Goal: Task Accomplishment & Management: Manage account settings

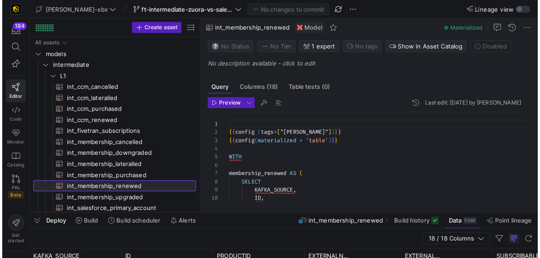
scroll to position [81, 0]
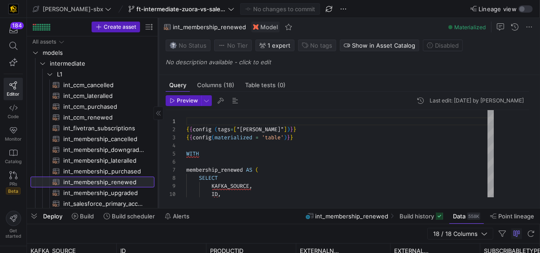
drag, startPoint x: 193, startPoint y: 100, endPoint x: 143, endPoint y: 100, distance: 50.2
click at [158, 100] on div at bounding box center [158, 113] width 0 height 190
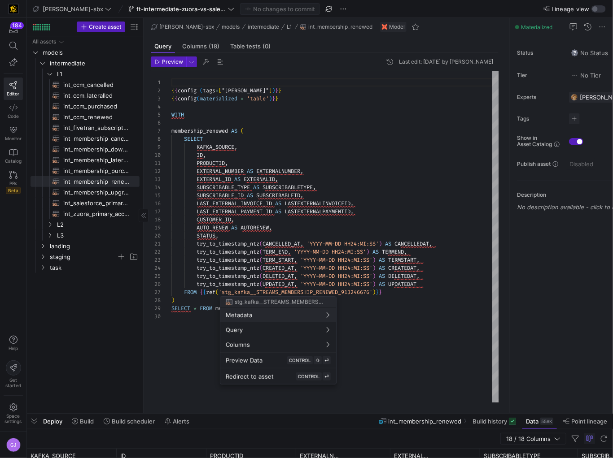
click at [64, 252] on div at bounding box center [306, 229] width 613 height 458
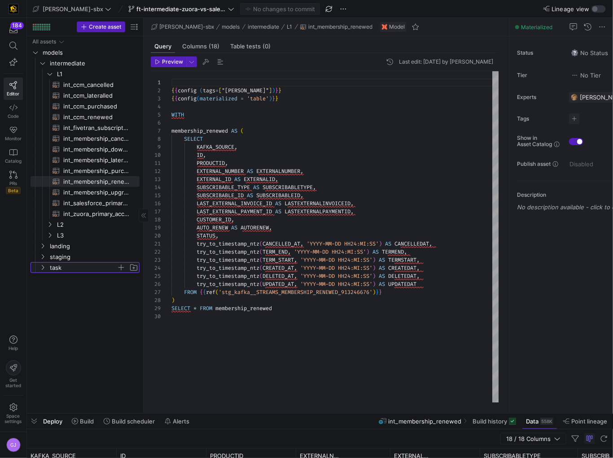
click at [58, 252] on span "task" at bounding box center [83, 268] width 67 height 10
click at [66, 252] on span "int_insert_records_into_zuora_vs_salesforce​​​​​​​​​​" at bounding box center [92, 279] width 73 height 10
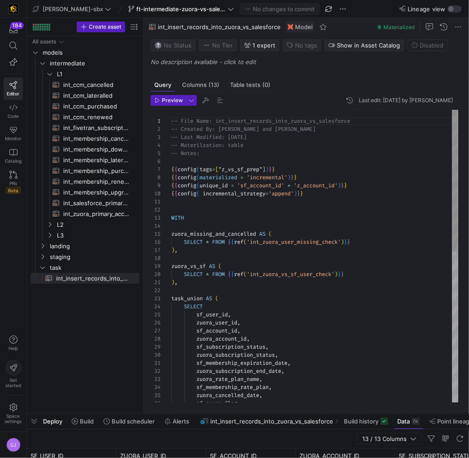
type textarea "), task_union AS ( SELECT sf_user_id, zuora_user_id, sf_account_id, zuora_accou…"
click at [219, 252] on div "-- File Name: int_insert_records_into_zuora_vs_sal esforce -- Created By: [PERS…" at bounding box center [314, 412] width 287 height 605
click at [225, 252] on div "-- File Name: int_insert_records_into_zuora_vs_sal esforce -- Created By: [PERS…" at bounding box center [314, 412] width 287 height 605
click at [209, 252] on div "-- File Name: int_insert_records_into_zuora_vs_sal esforce -- Created By: [PERS…" at bounding box center [314, 412] width 287 height 605
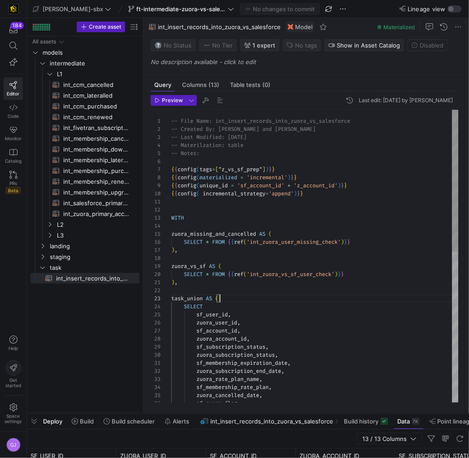
scroll to position [8, 0]
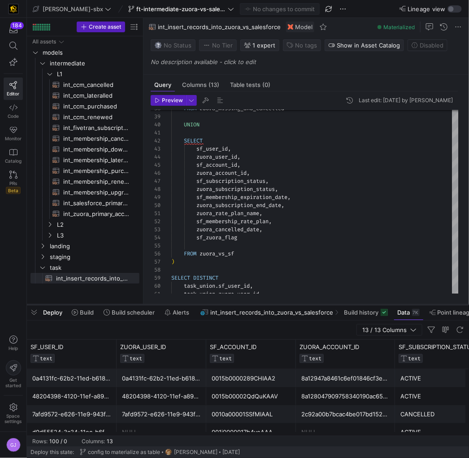
drag, startPoint x: 265, startPoint y: 414, endPoint x: 286, endPoint y: 305, distance: 111.0
click at [286, 252] on div at bounding box center [248, 305] width 442 height 4
click at [131, 252] on span at bounding box center [129, 312] width 58 height 14
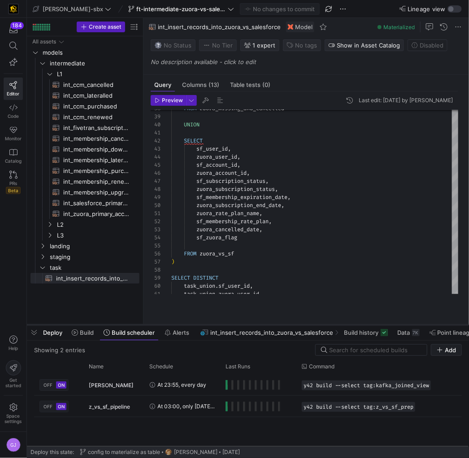
drag, startPoint x: 272, startPoint y: 305, endPoint x: 272, endPoint y: 327, distance: 21.5
click at [272, 252] on div at bounding box center [248, 325] width 442 height 4
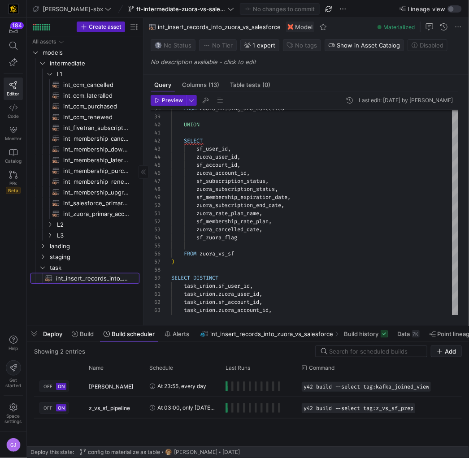
click at [78, 252] on span "int_insert_records_into_zuora_vs_salesforce​​​​​​​​​​" at bounding box center [92, 279] width 73 height 10
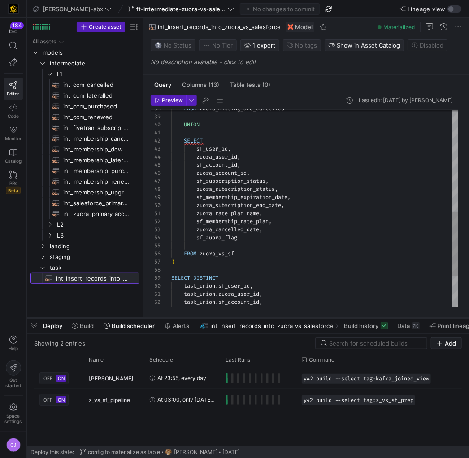
drag, startPoint x: 321, startPoint y: 327, endPoint x: 320, endPoint y: 319, distance: 8.1
click at [320, 252] on div at bounding box center [248, 319] width 442 height 4
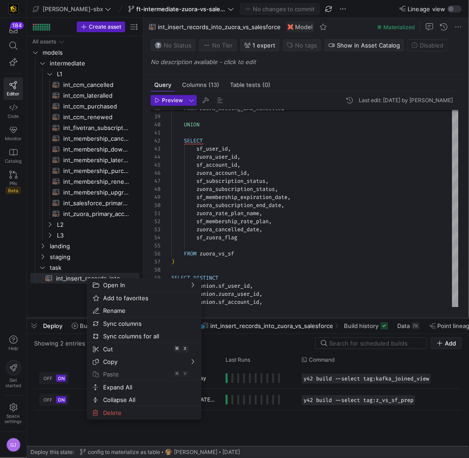
click at [57, 252] on as-split "[PERSON_NAME]-sbx ft-intermediate-zuora-vs-salesforce-08052025 No changes to co…" at bounding box center [248, 229] width 442 height 458
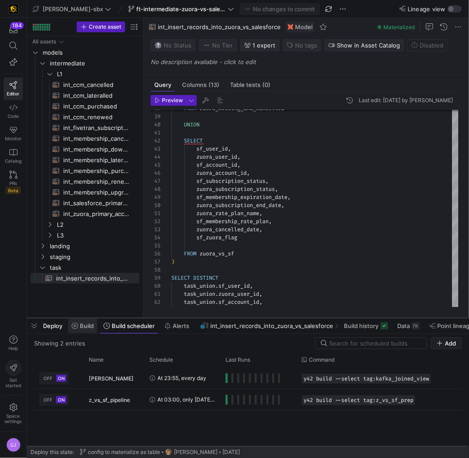
click at [88, 252] on span "Build" at bounding box center [87, 326] width 14 height 7
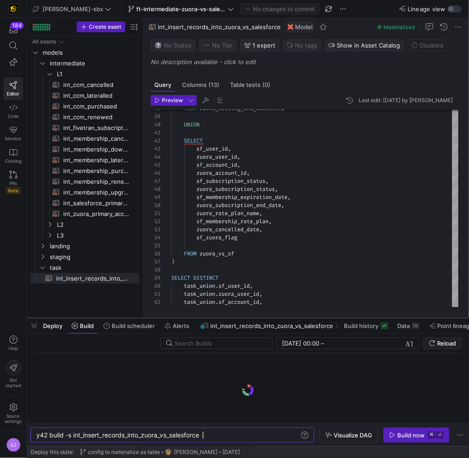
scroll to position [0, 166]
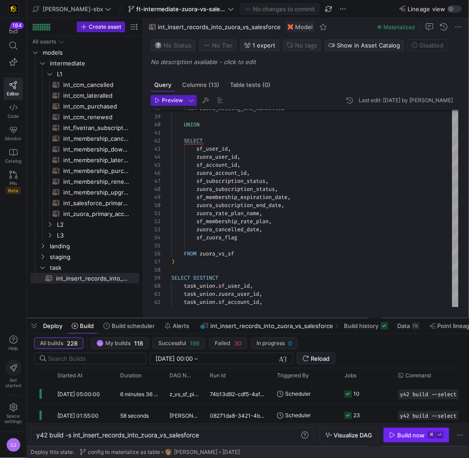
click at [410, 252] on span "button" at bounding box center [416, 435] width 65 height 14
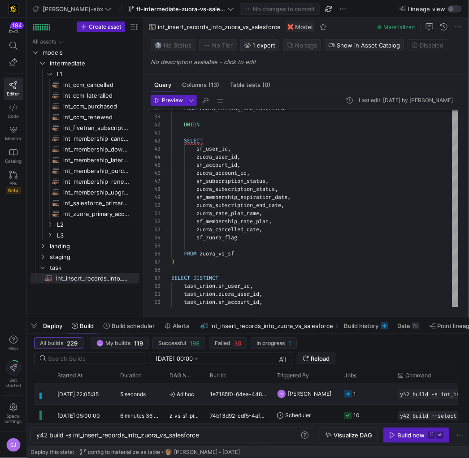
click at [313, 252] on span "[PERSON_NAME]" at bounding box center [310, 394] width 44 height 21
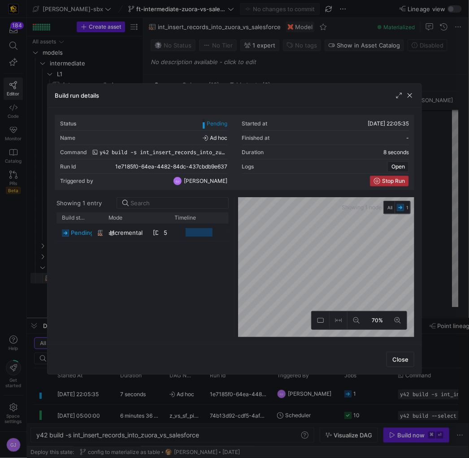
click at [395, 182] on span "Stop Run" at bounding box center [393, 181] width 23 height 6
click at [393, 252] on span "button" at bounding box center [400, 360] width 27 height 14
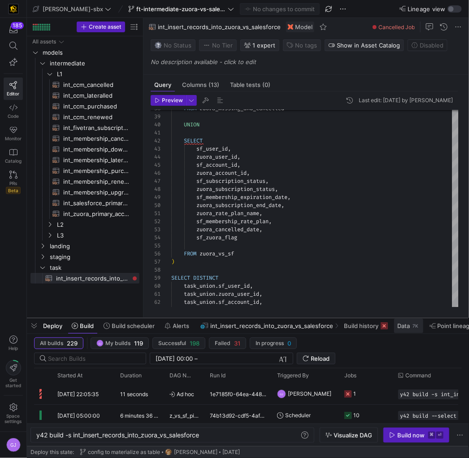
click at [405, 252] on span "Data" at bounding box center [404, 326] width 13 height 7
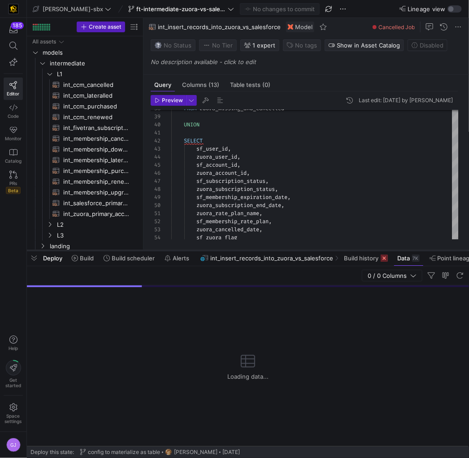
drag, startPoint x: 293, startPoint y: 319, endPoint x: 324, endPoint y: 249, distance: 76.5
click at [324, 249] on div at bounding box center [248, 251] width 442 height 4
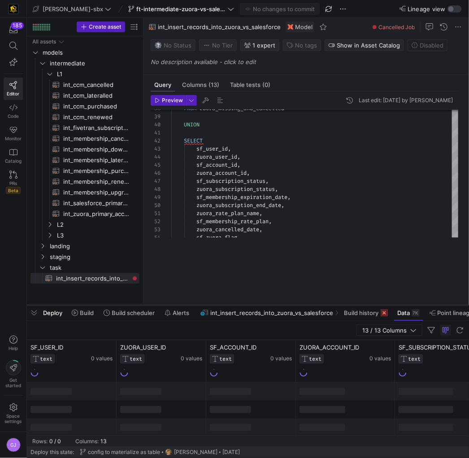
drag, startPoint x: 330, startPoint y: 248, endPoint x: 335, endPoint y: 305, distance: 57.2
click at [335, 252] on div at bounding box center [248, 306] width 442 height 4
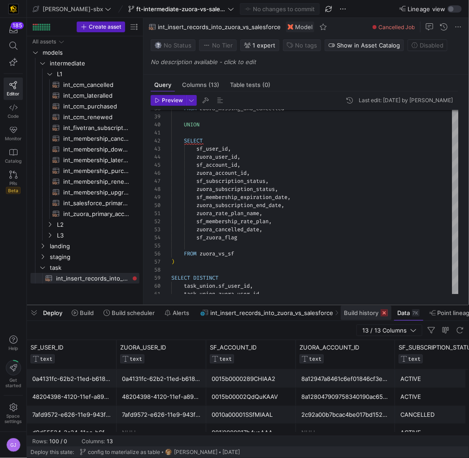
click at [371, 252] on span "Build history" at bounding box center [362, 313] width 35 height 7
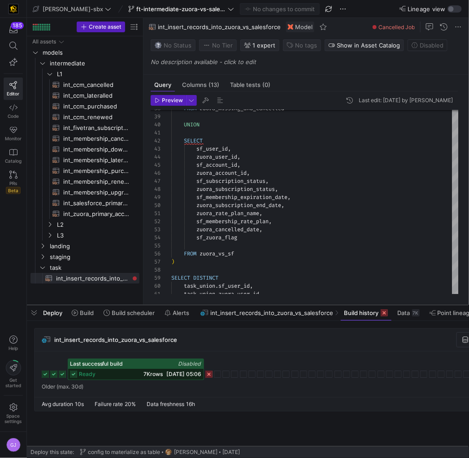
click at [209, 252] on rect at bounding box center [208, 374] width 7 height 7
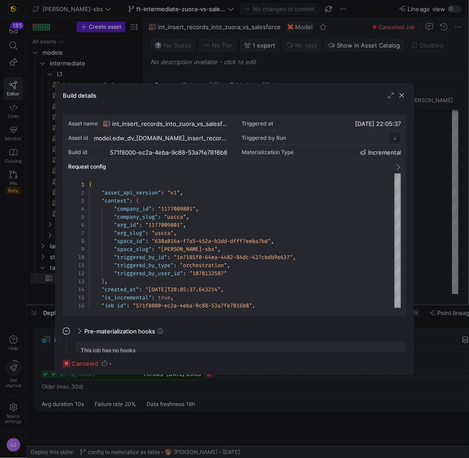
scroll to position [81, 0]
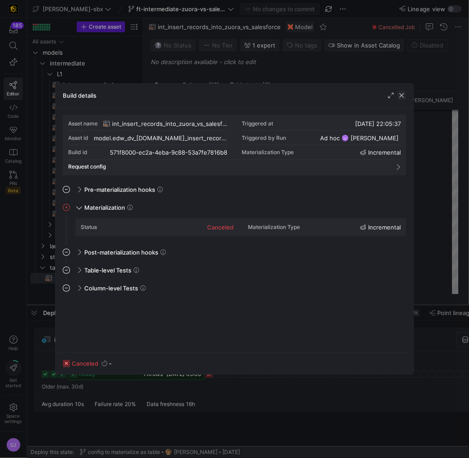
click at [405, 100] on span "button" at bounding box center [401, 95] width 9 height 9
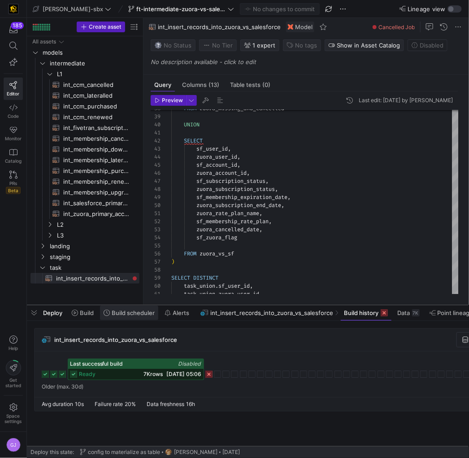
click at [115, 252] on span "Build scheduler" at bounding box center [133, 313] width 43 height 7
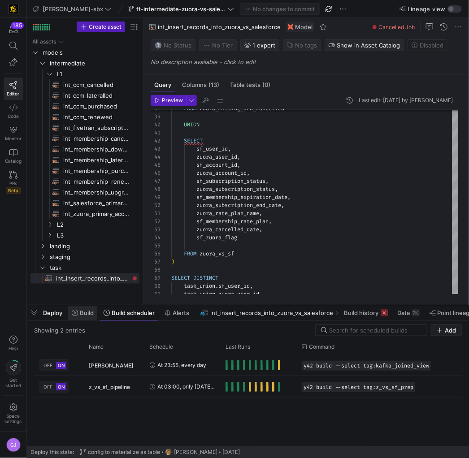
click at [83, 252] on span "Build" at bounding box center [87, 313] width 14 height 7
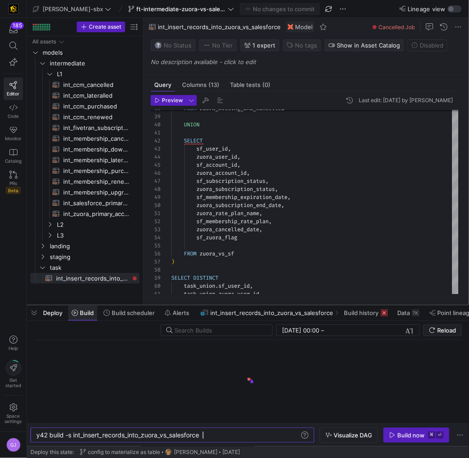
scroll to position [0, 166]
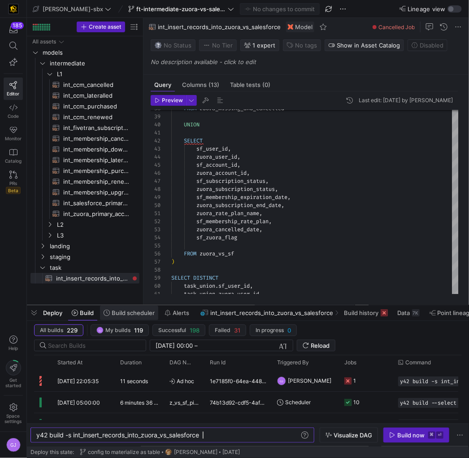
click at [125, 252] on span "Build scheduler" at bounding box center [133, 313] width 43 height 7
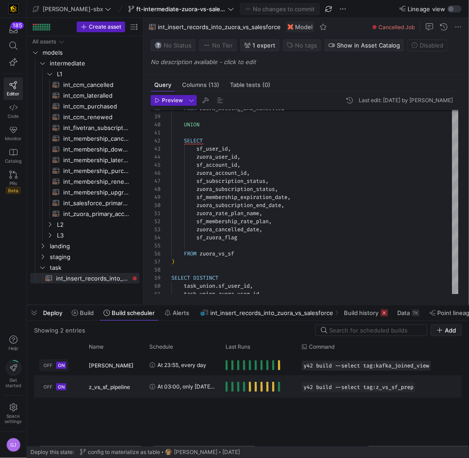
click at [122, 252] on span "z_vs_sf_pipeline" at bounding box center [109, 387] width 41 height 21
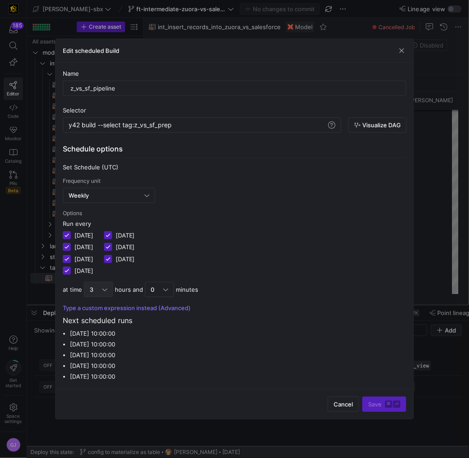
click at [106, 252] on div "3" at bounding box center [98, 290] width 17 height 14
click at [95, 252] on span "9" at bounding box center [97, 345] width 21 height 7
click at [389, 252] on kbd "⌘" at bounding box center [388, 404] width 7 height 7
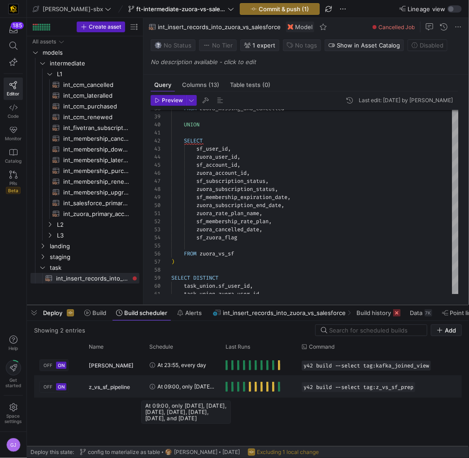
click at [197, 252] on span "At 09:00, only [DATE], [DATE], [DATE], [DATE], [DATE], [DATE], and [DATE]" at bounding box center [185, 386] width 57 height 21
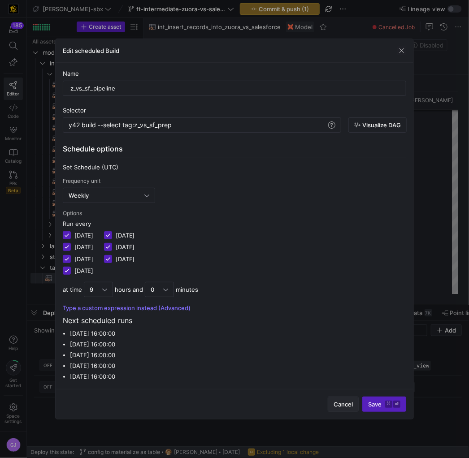
click at [350, 252] on span "button" at bounding box center [343, 404] width 30 height 14
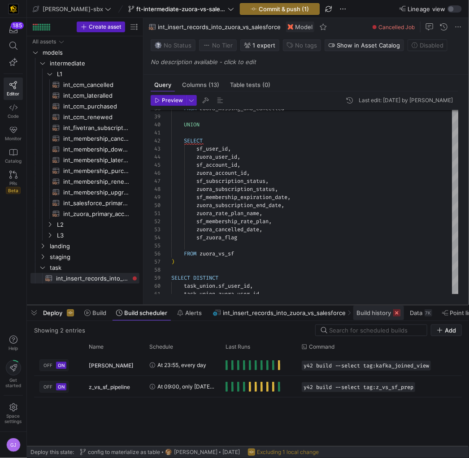
click at [388, 252] on span "Build history" at bounding box center [379, 313] width 44 height 7
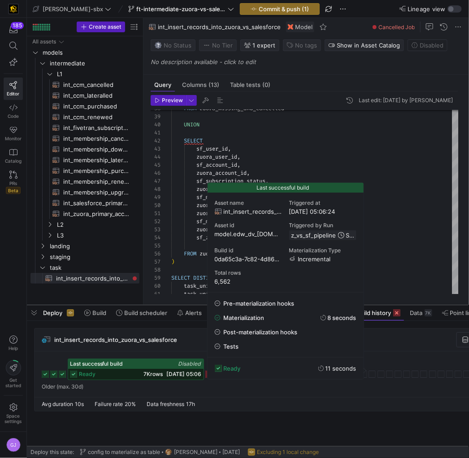
click at [194, 252] on span "[DATE] 05:06" at bounding box center [184, 374] width 35 height 7
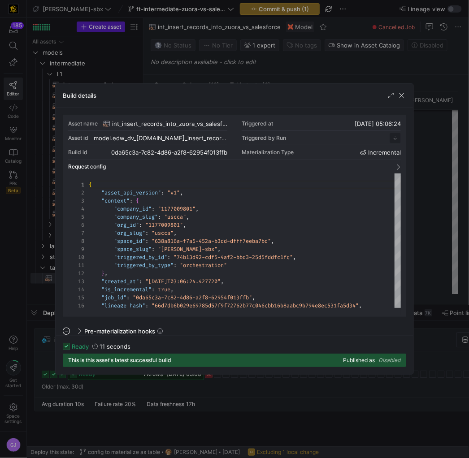
scroll to position [81, 0]
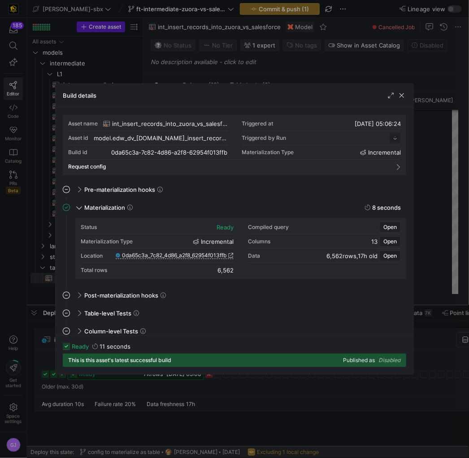
click at [401, 101] on div "Build details" at bounding box center [235, 96] width 358 height 24
click at [401, 100] on span "button" at bounding box center [401, 95] width 9 height 9
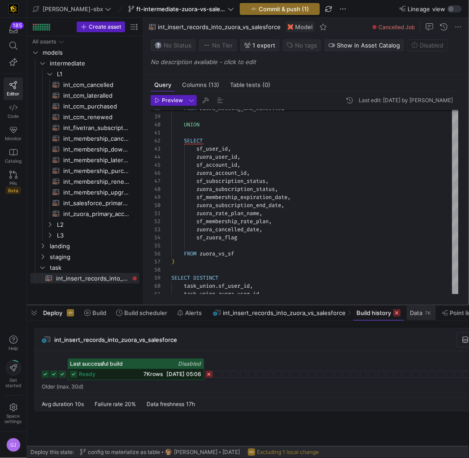
click at [425, 252] on div "7K" at bounding box center [429, 313] width 8 height 7
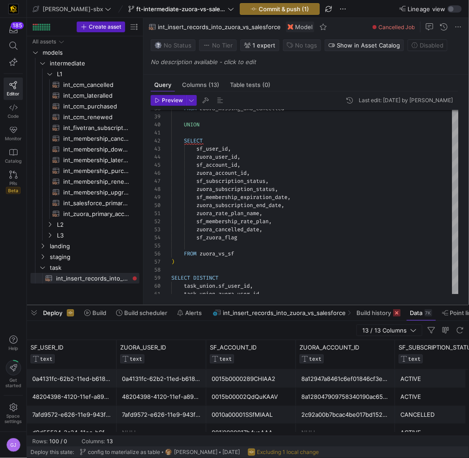
click at [142, 252] on y42-table-data-footer "Rows: 100 / 0 Columns: 13" at bounding box center [248, 441] width 442 height 11
click at [145, 252] on y42-table-data-footer "Rows: 100 / 0 Columns: 13" at bounding box center [248, 441] width 442 height 11
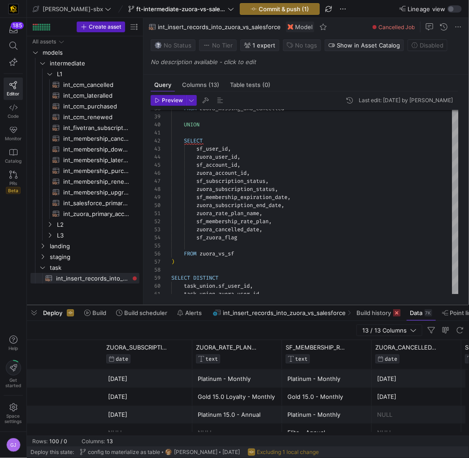
scroll to position [0, 804]
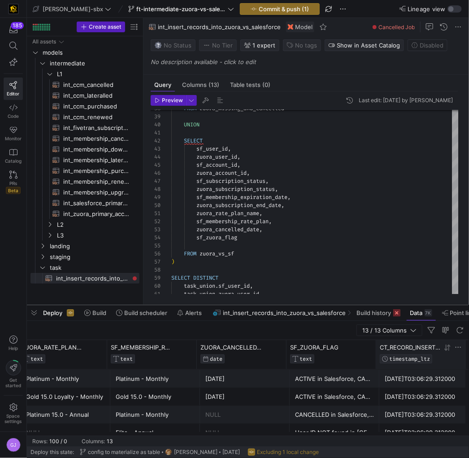
click at [423, 252] on y42-database-column-type-icon "TIMESTAMP_LTZ" at bounding box center [411, 359] width 62 height 9
click at [447, 252] on icon at bounding box center [446, 348] width 3 height 6
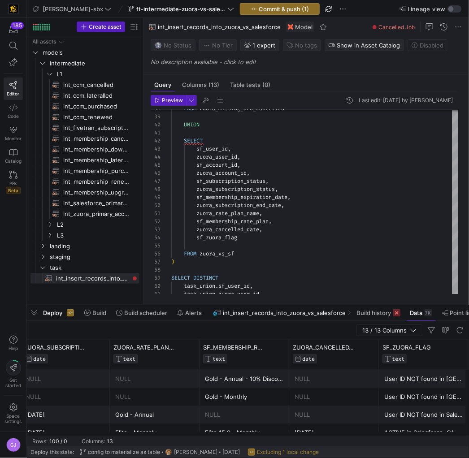
scroll to position [0, 0]
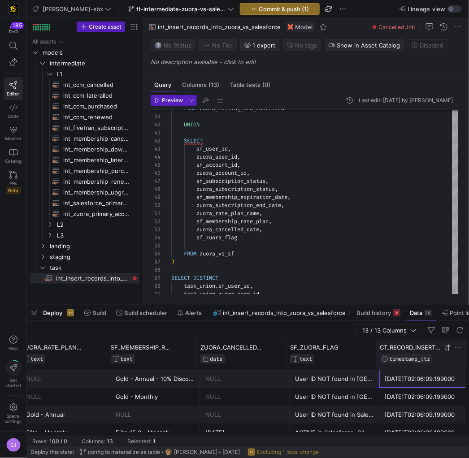
click at [426, 252] on div "[DATE]T02:06:09.199000" at bounding box center [424, 379] width 79 height 17
click at [381, 252] on span "Build history" at bounding box center [374, 313] width 35 height 7
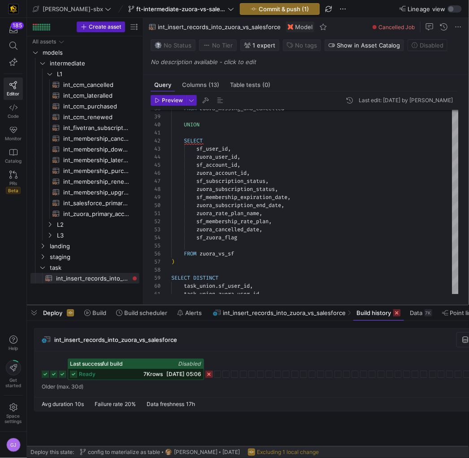
click at [170, 252] on span "[DATE] 05:06" at bounding box center [184, 374] width 35 height 7
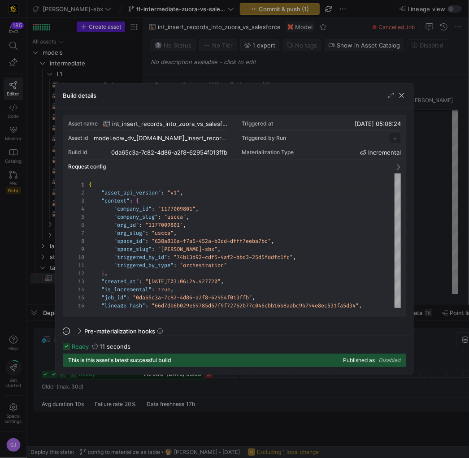
scroll to position [81, 0]
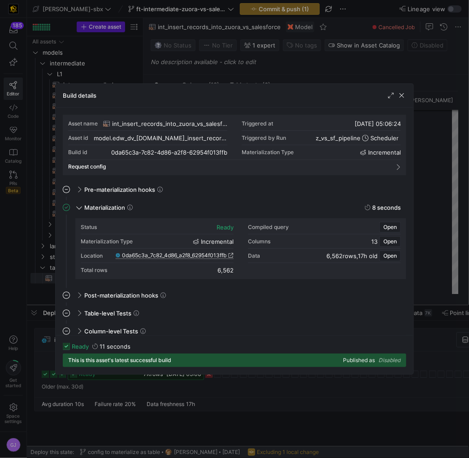
click at [159, 252] on span "0da65c3a_7c82_4d86_a2f8_62954f013ffb" at bounding box center [174, 256] width 105 height 6
click at [406, 96] on span "button" at bounding box center [401, 95] width 9 height 9
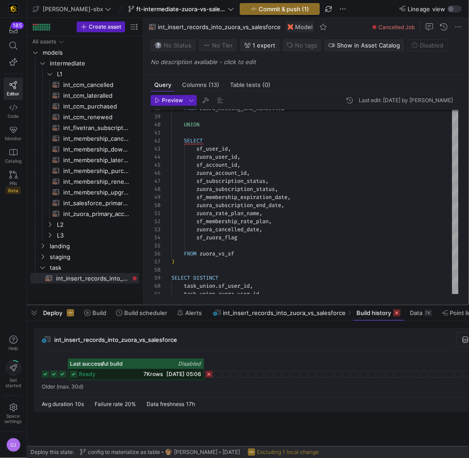
click at [210, 252] on rect at bounding box center [208, 374] width 7 height 7
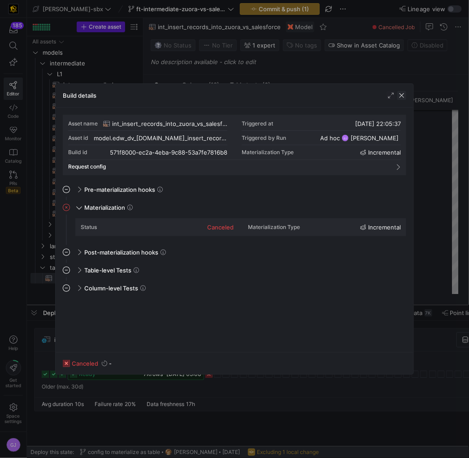
click at [403, 96] on span "button" at bounding box center [401, 95] width 9 height 9
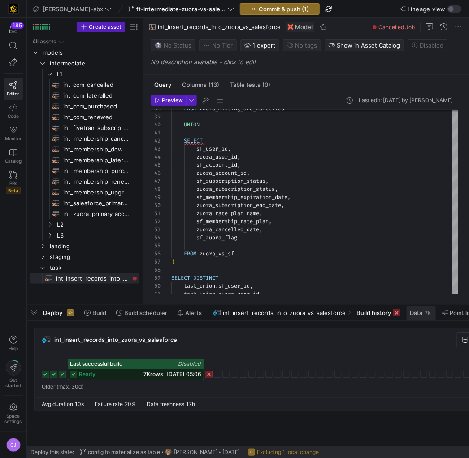
click at [411, 252] on span "Data" at bounding box center [416, 313] width 13 height 7
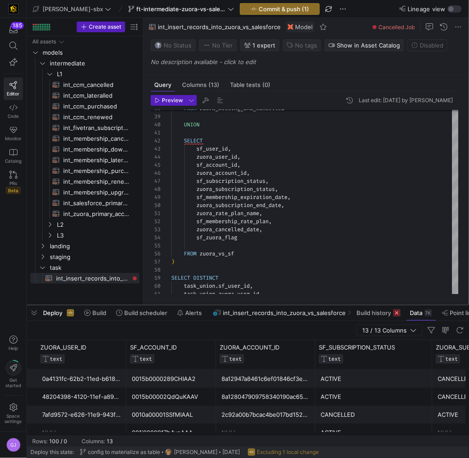
scroll to position [0, 260]
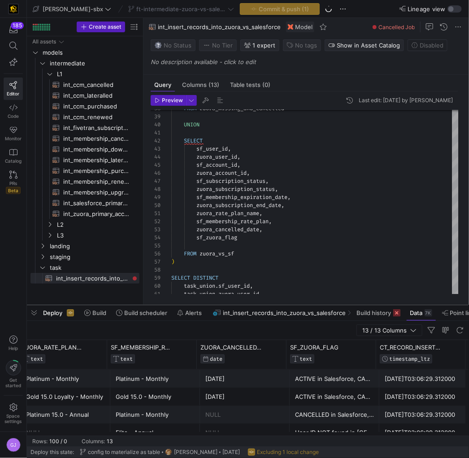
click at [375, 252] on div "ACTIVE in Salesforce, CANCELLED in [GEOGRAPHIC_DATA]" at bounding box center [335, 379] width 90 height 18
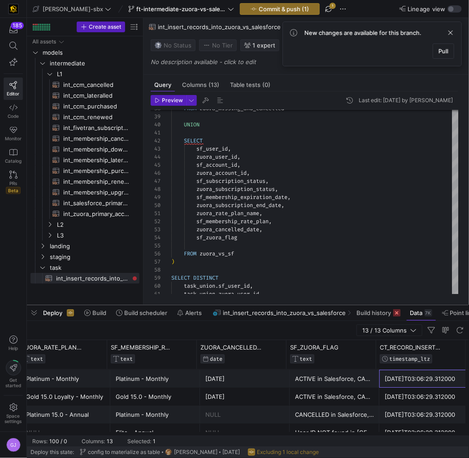
click at [401, 252] on div "[DATE]T03:06:29.312000" at bounding box center [424, 379] width 79 height 17
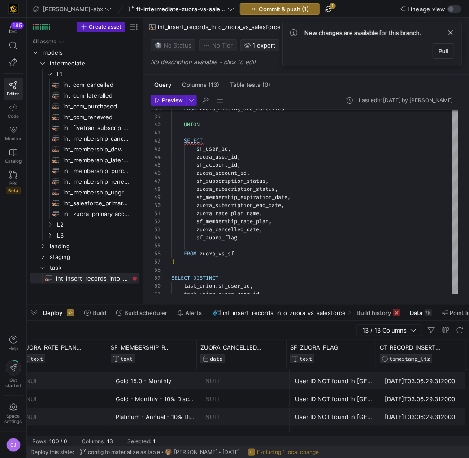
scroll to position [367, 0]
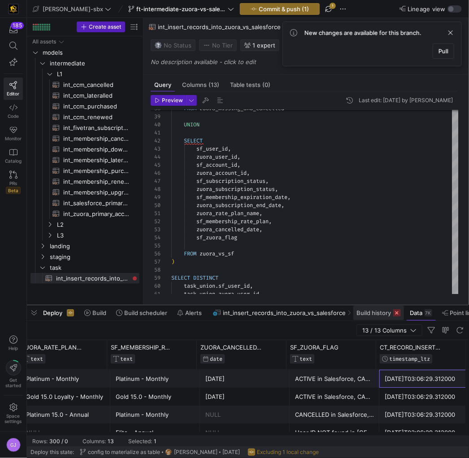
click at [385, 252] on span "Build history" at bounding box center [374, 313] width 35 height 7
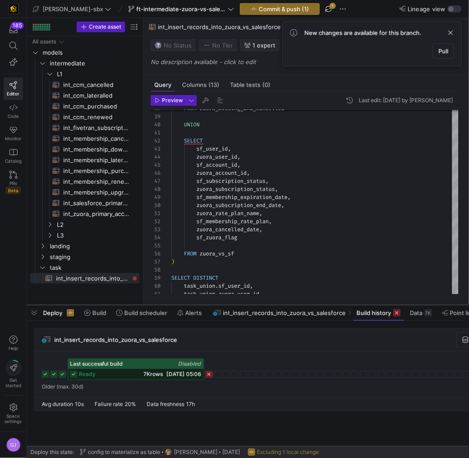
click at [207, 252] on icon at bounding box center [208, 374] width 7 height 7
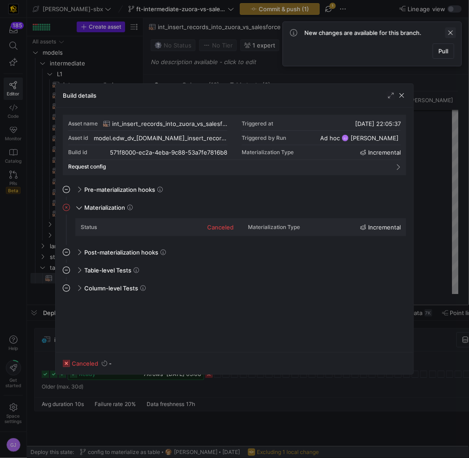
click at [450, 33] on span at bounding box center [450, 32] width 11 height 11
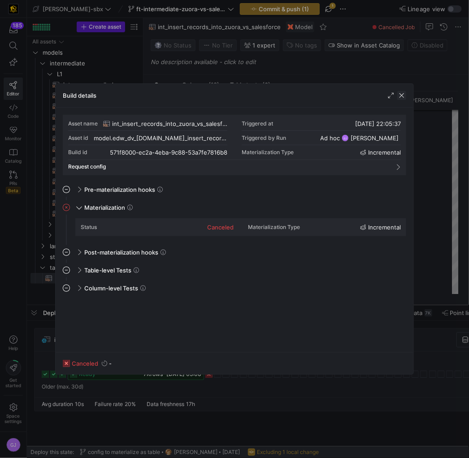
click at [402, 92] on span "button" at bounding box center [401, 95] width 9 height 9
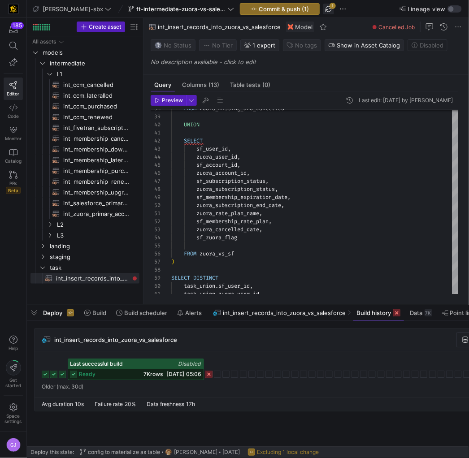
click at [323, 4] on span "button" at bounding box center [328, 9] width 11 height 11
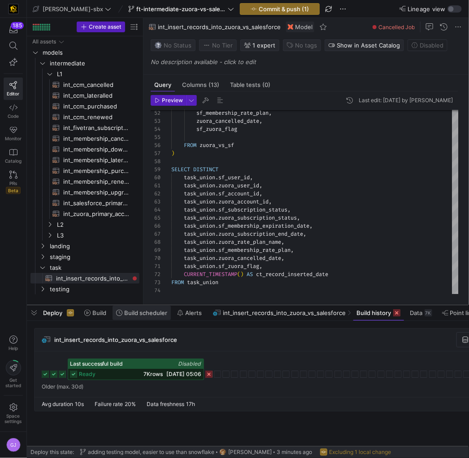
click at [144, 252] on span "Build scheduler" at bounding box center [145, 313] width 43 height 7
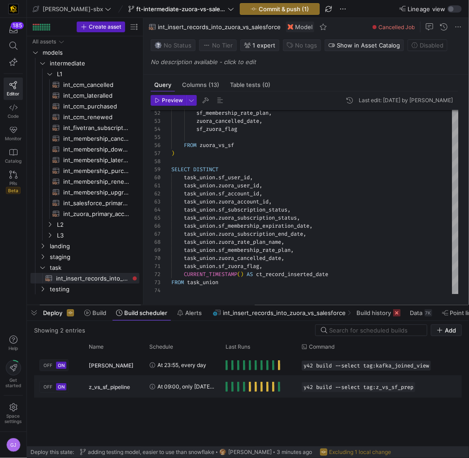
click at [228, 252] on div "Press SPACE to select this row." at bounding box center [253, 387] width 55 height 10
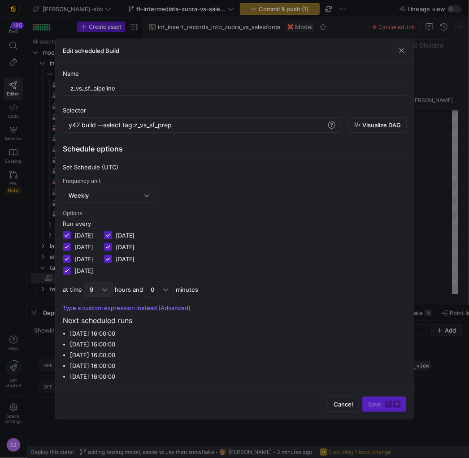
click at [108, 252] on div "9" at bounding box center [98, 289] width 29 height 15
click at [96, 252] on span "15" at bounding box center [97, 356] width 21 height 7
click at [159, 252] on div "0" at bounding box center [157, 289] width 13 height 7
click at [154, 252] on span "20" at bounding box center [158, 363] width 21 height 7
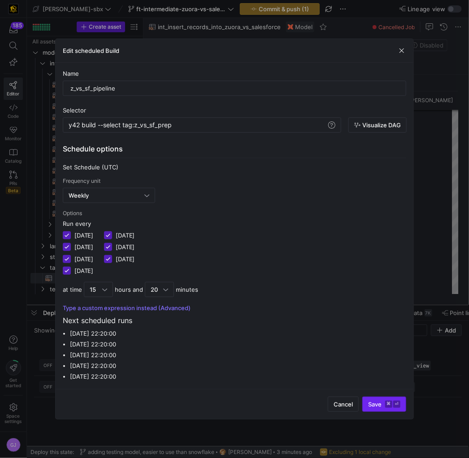
click at [383, 252] on span "submit" at bounding box center [384, 404] width 43 height 14
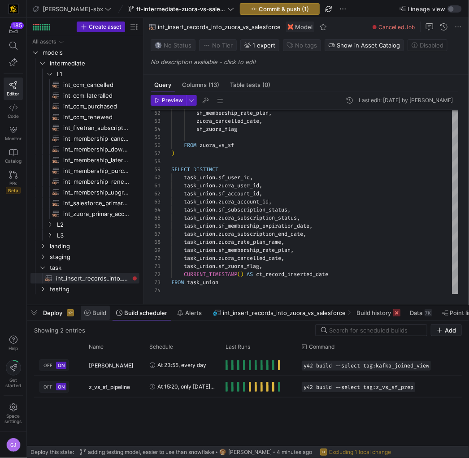
click at [101, 252] on span "Build" at bounding box center [99, 313] width 14 height 7
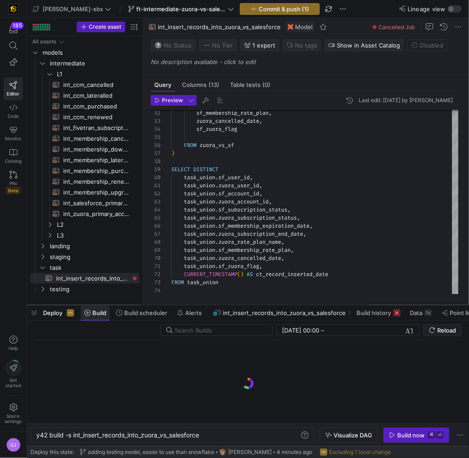
scroll to position [0, 166]
click at [141, 252] on span "Build scheduler" at bounding box center [145, 313] width 43 height 7
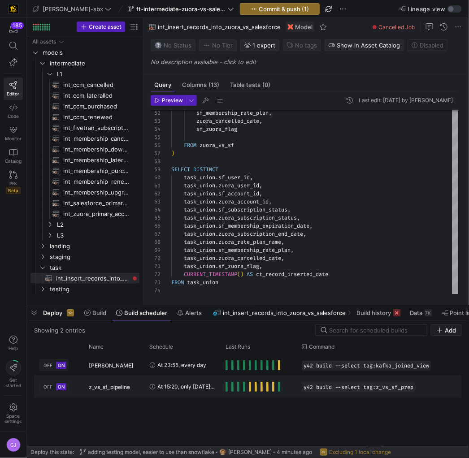
click at [298, 252] on div "y42 build --select tag:z_vs_sf_prep" at bounding box center [420, 386] width 247 height 21
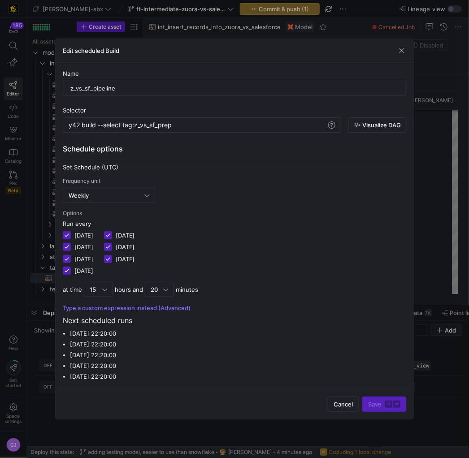
click at [431, 252] on div at bounding box center [234, 229] width 469 height 458
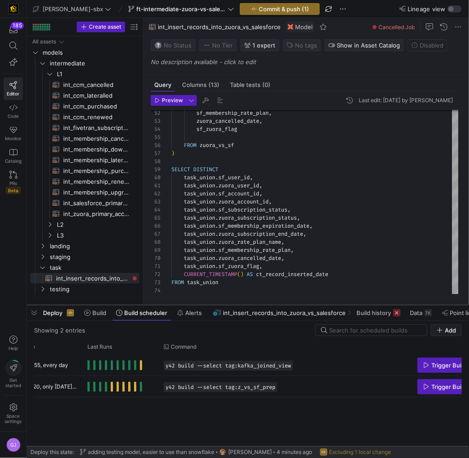
scroll to position [0, 168]
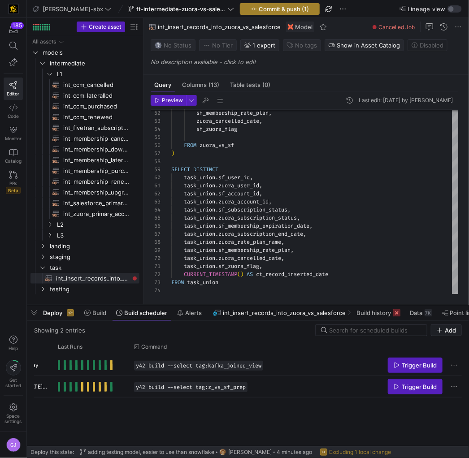
click at [240, 4] on span "button" at bounding box center [279, 9] width 79 height 11
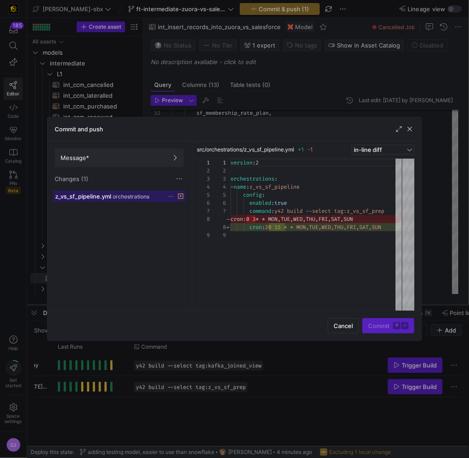
click at [118, 200] on span at bounding box center [119, 196] width 132 height 11
click at [354, 252] on span "button" at bounding box center [343, 326] width 30 height 14
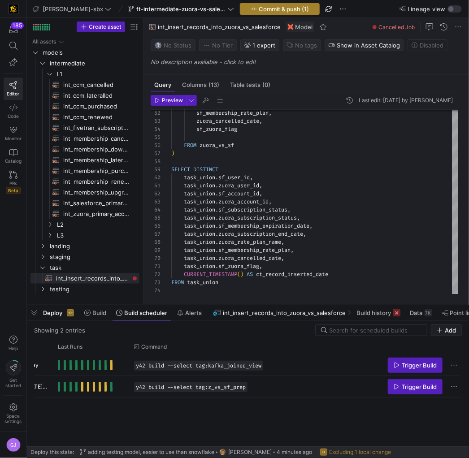
click at [287, 8] on span "button" at bounding box center [279, 9] width 79 height 11
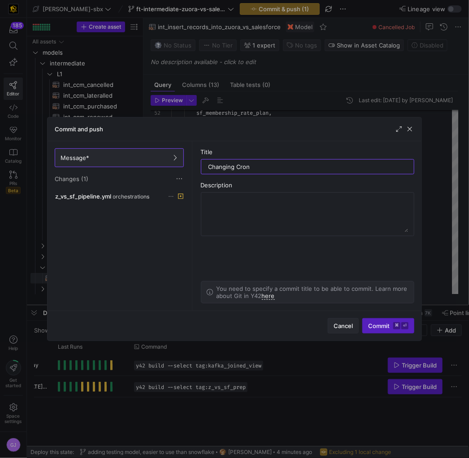
type input "Changing Cron"
click at [346, 252] on span "Cancel" at bounding box center [343, 326] width 19 height 7
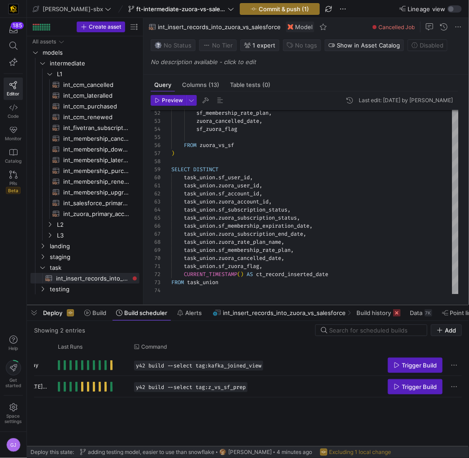
scroll to position [0, 36]
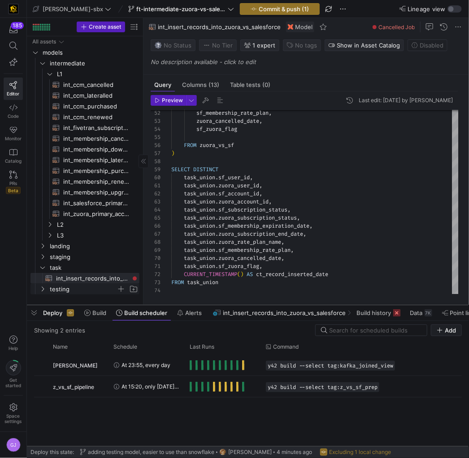
click at [56, 252] on span "testing" at bounding box center [83, 289] width 67 height 10
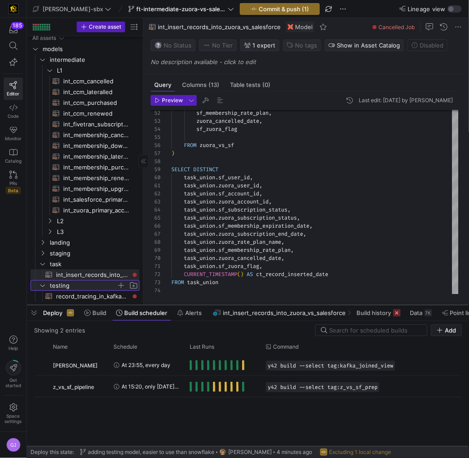
click at [62, 252] on span "testing" at bounding box center [83, 286] width 67 height 10
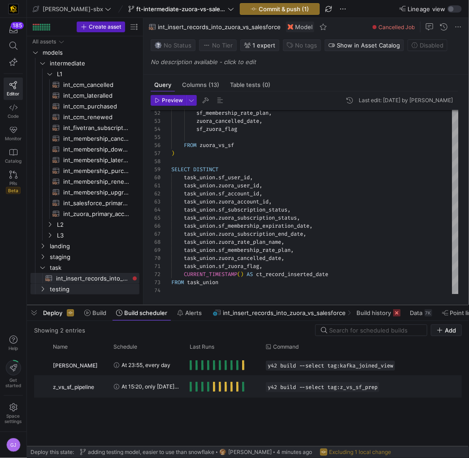
click at [190, 252] on span "Press SPACE to select this row." at bounding box center [191, 387] width 2 height 10
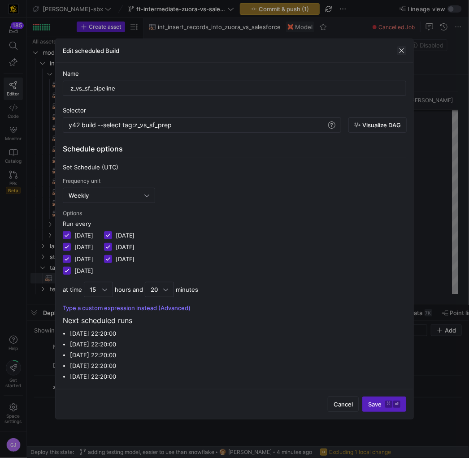
click at [401, 52] on span "button" at bounding box center [401, 50] width 9 height 9
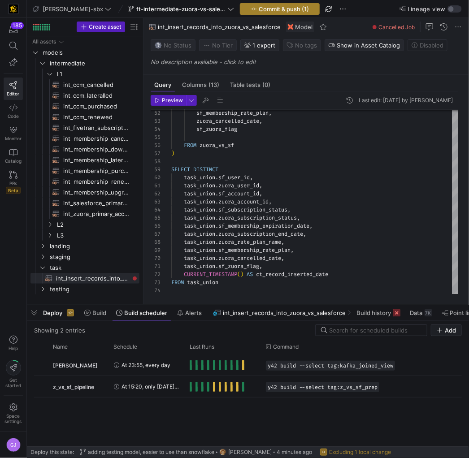
click at [270, 9] on span "Commit & push (1)" at bounding box center [284, 8] width 50 height 7
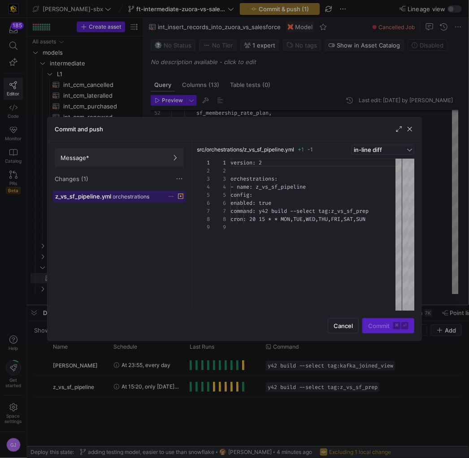
click at [140, 194] on span "orchestrations" at bounding box center [131, 197] width 37 height 6
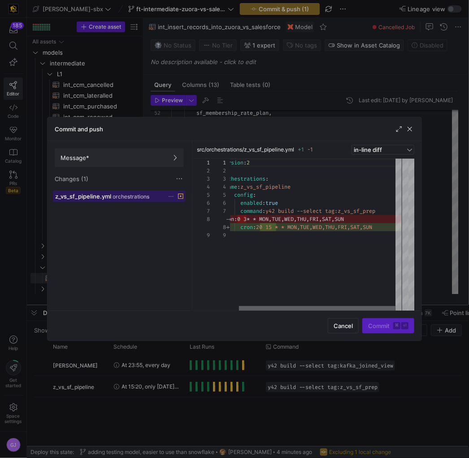
click at [323, 252] on div at bounding box center [317, 308] width 157 height 5
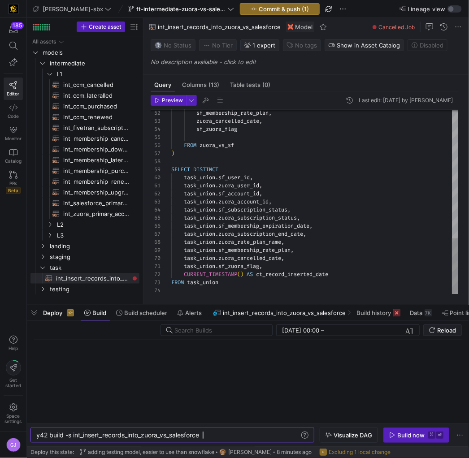
scroll to position [0, 166]
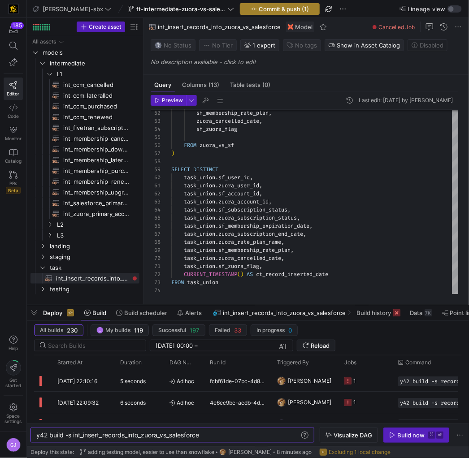
click at [259, 9] on span "Commit & push (1)" at bounding box center [284, 8] width 50 height 7
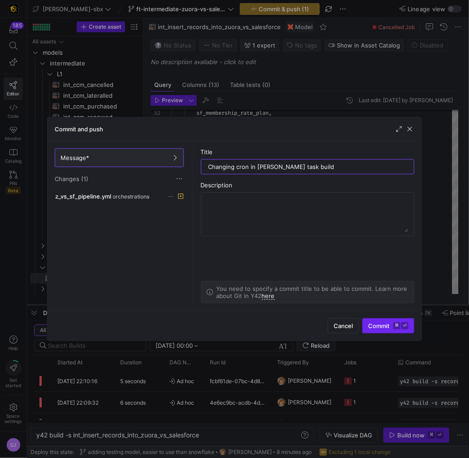
type input "Changing cron in [PERSON_NAME] task build"
click at [380, 252] on span "Commit ⌘ ⏎" at bounding box center [388, 326] width 40 height 7
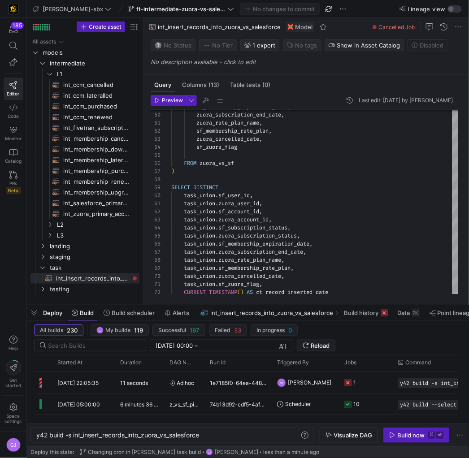
scroll to position [0, 0]
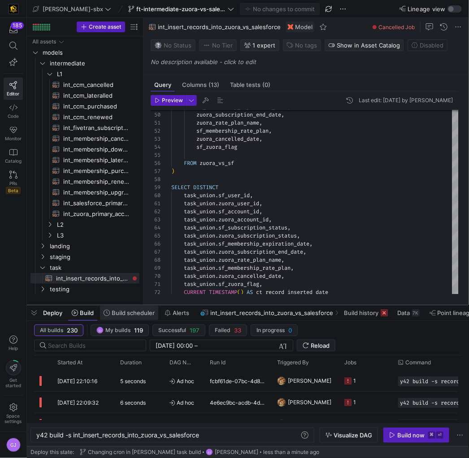
click at [142, 252] on span "Build scheduler" at bounding box center [133, 313] width 43 height 7
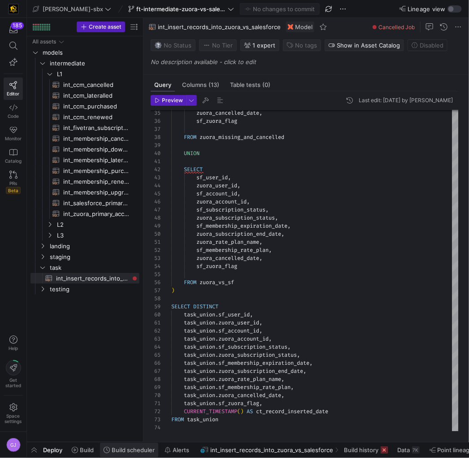
click at [135, 252] on span "Build scheduler" at bounding box center [133, 450] width 43 height 7
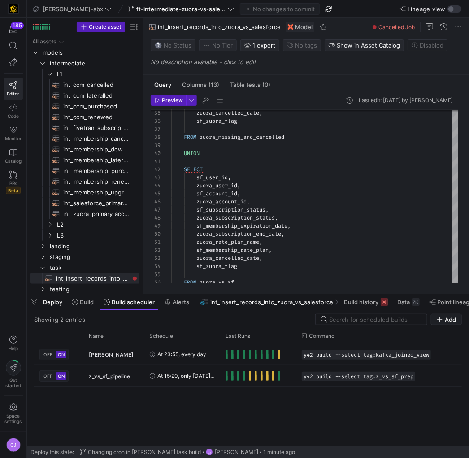
drag, startPoint x: 175, startPoint y: 433, endPoint x: 171, endPoint y: 429, distance: 5.4
click at [176, 252] on div "OFF ON [PERSON_NAME] At 23:55, every day y42 build --select tag:kafka_joined_vi…" at bounding box center [248, 395] width 428 height 103
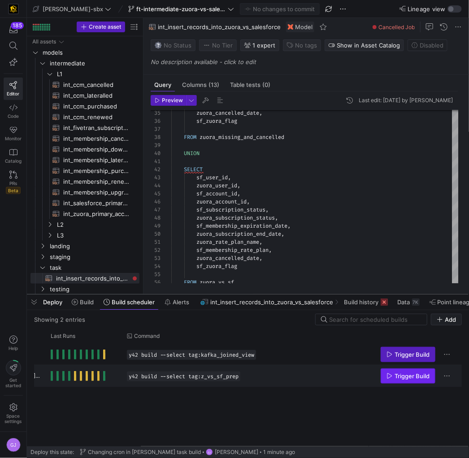
click at [406, 252] on span "Trigger Build" at bounding box center [412, 376] width 35 height 7
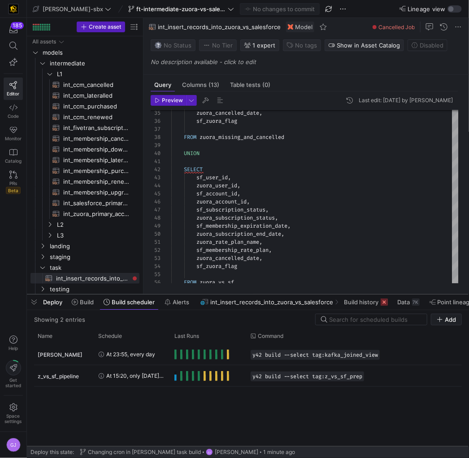
scroll to position [0, 15]
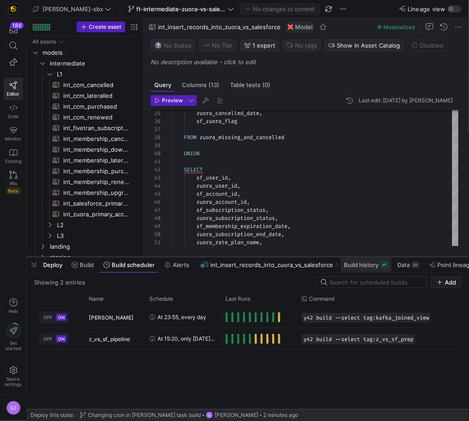
click at [372, 252] on span "Build history" at bounding box center [362, 264] width 35 height 7
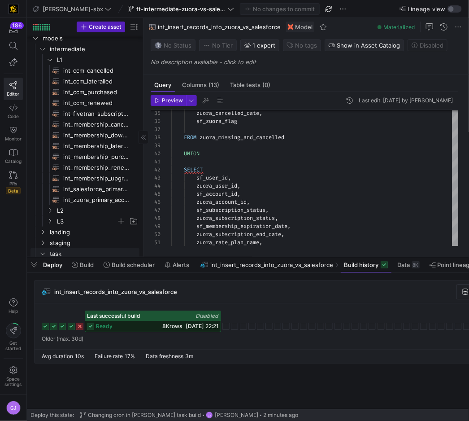
scroll to position [38, 0]
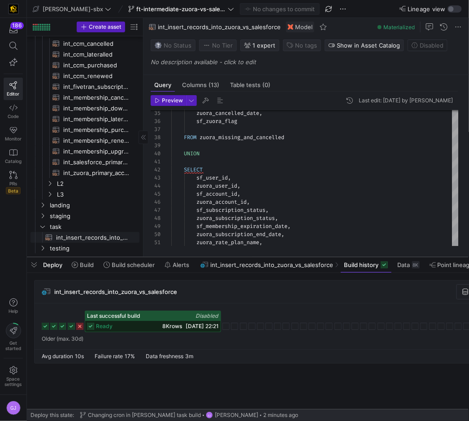
click at [80, 237] on span "int_insert_records_into_zuora_vs_salesforce​​​​​​​​​​" at bounding box center [92, 237] width 73 height 10
click at [125, 252] on div "ready 8K rows [DATE] 22:21" at bounding box center [152, 326] width 135 height 11
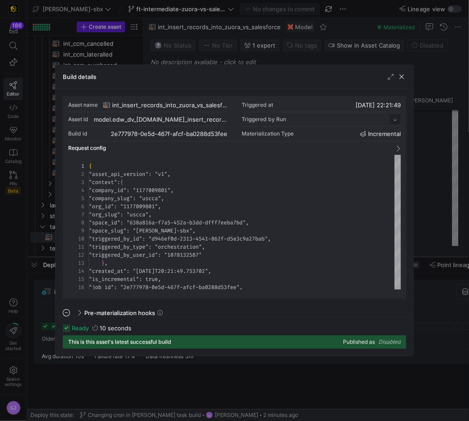
scroll to position [81, 0]
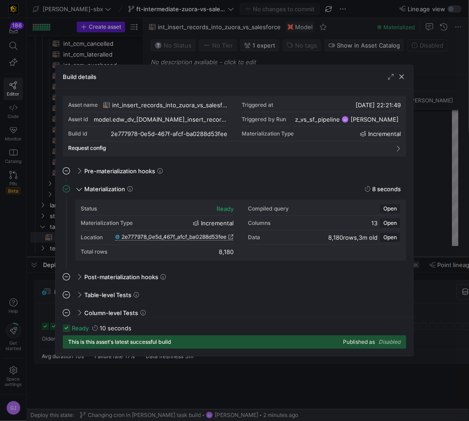
click at [183, 239] on span "2e777978_0e5d_467f_afcf_ba0288d53fee" at bounding box center [174, 237] width 105 height 6
